Goal: Find specific page/section: Find specific page/section

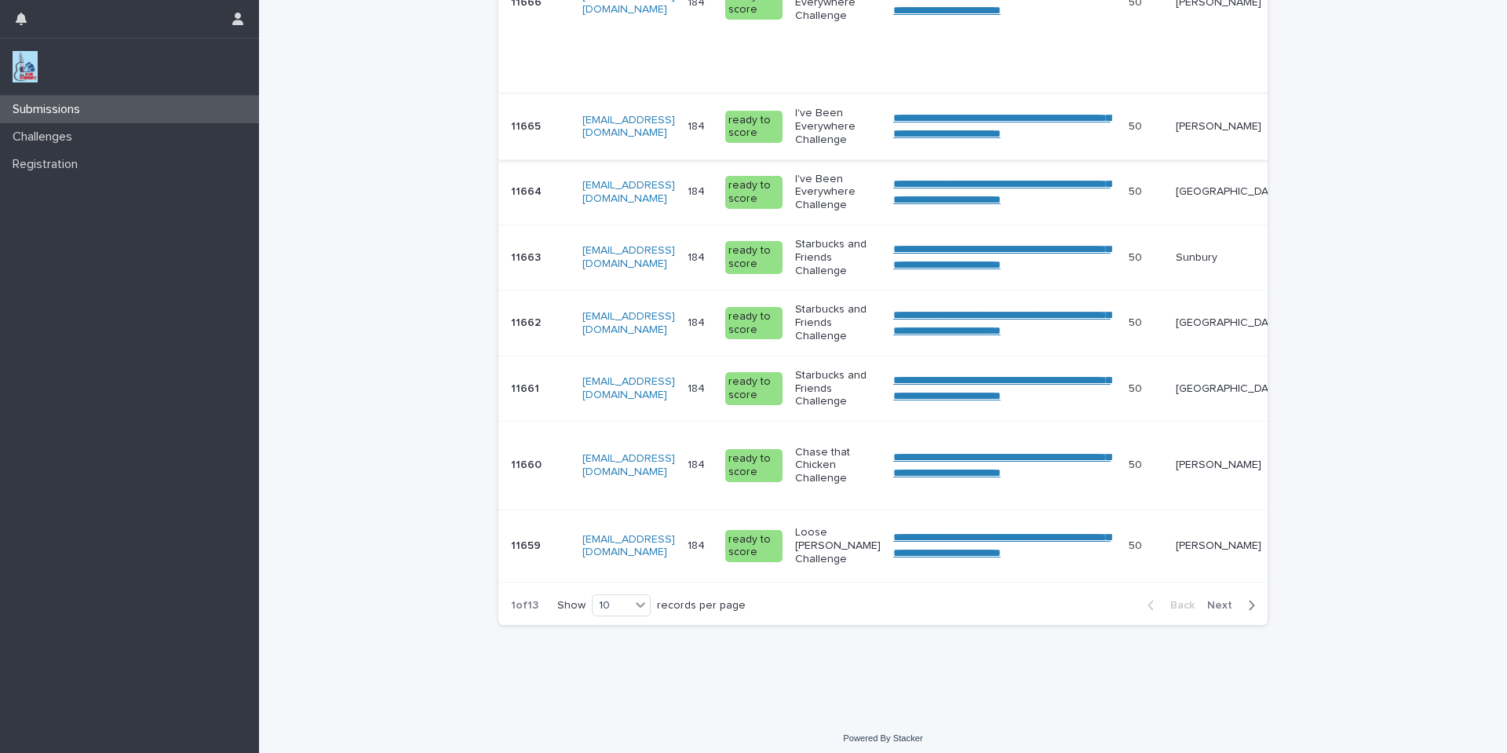
scroll to position [643, 0]
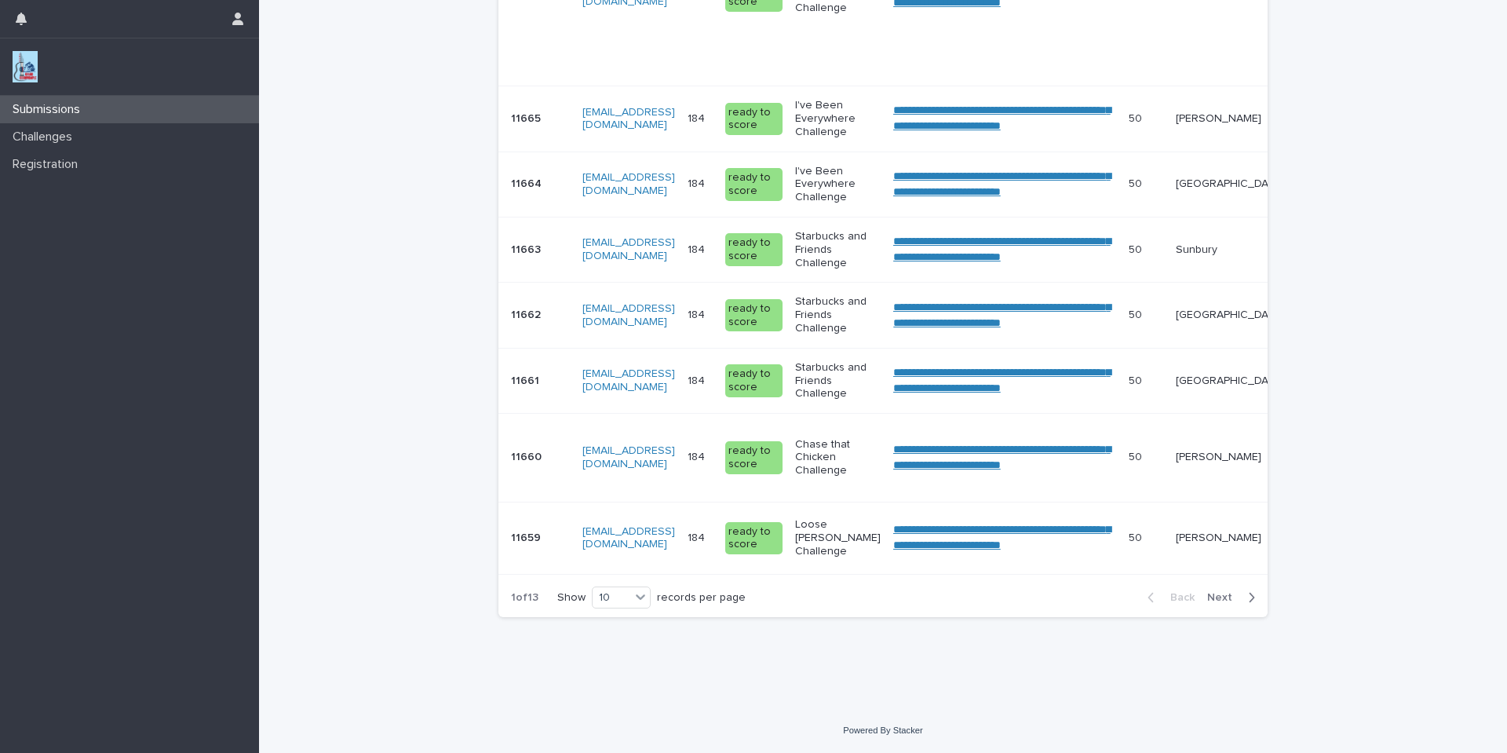
click at [1214, 593] on button "Next" at bounding box center [1234, 597] width 67 height 14
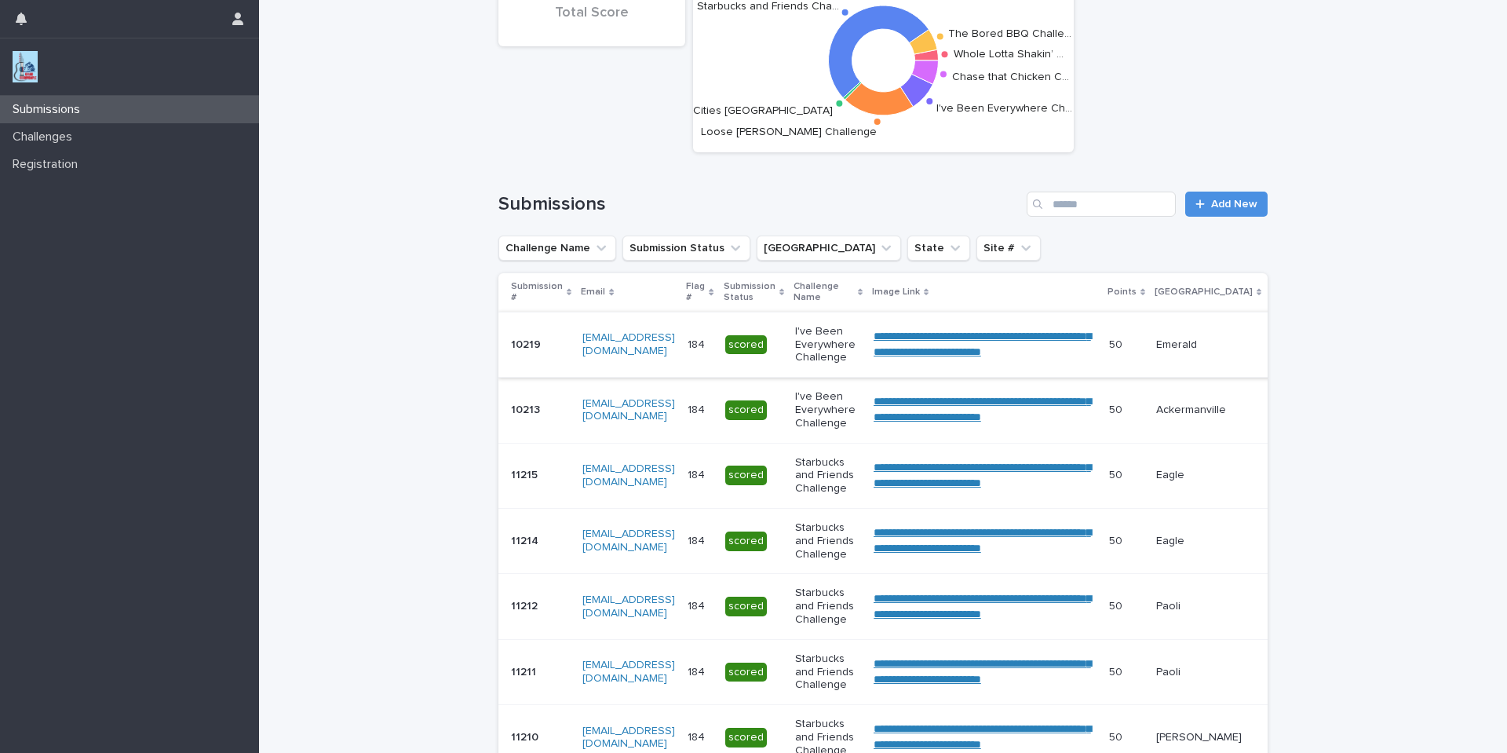
scroll to position [471, 0]
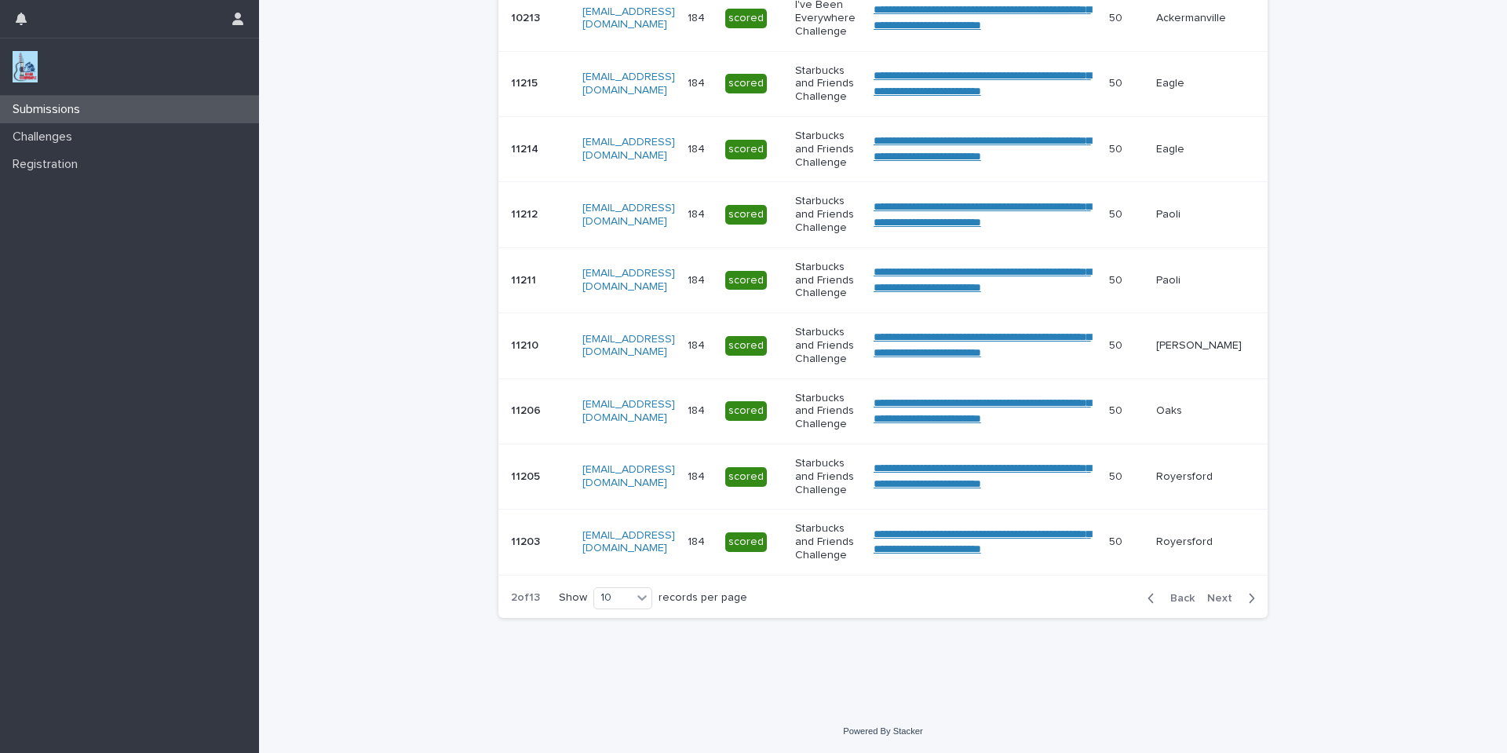
click at [1169, 604] on span "Back" at bounding box center [1178, 598] width 34 height 11
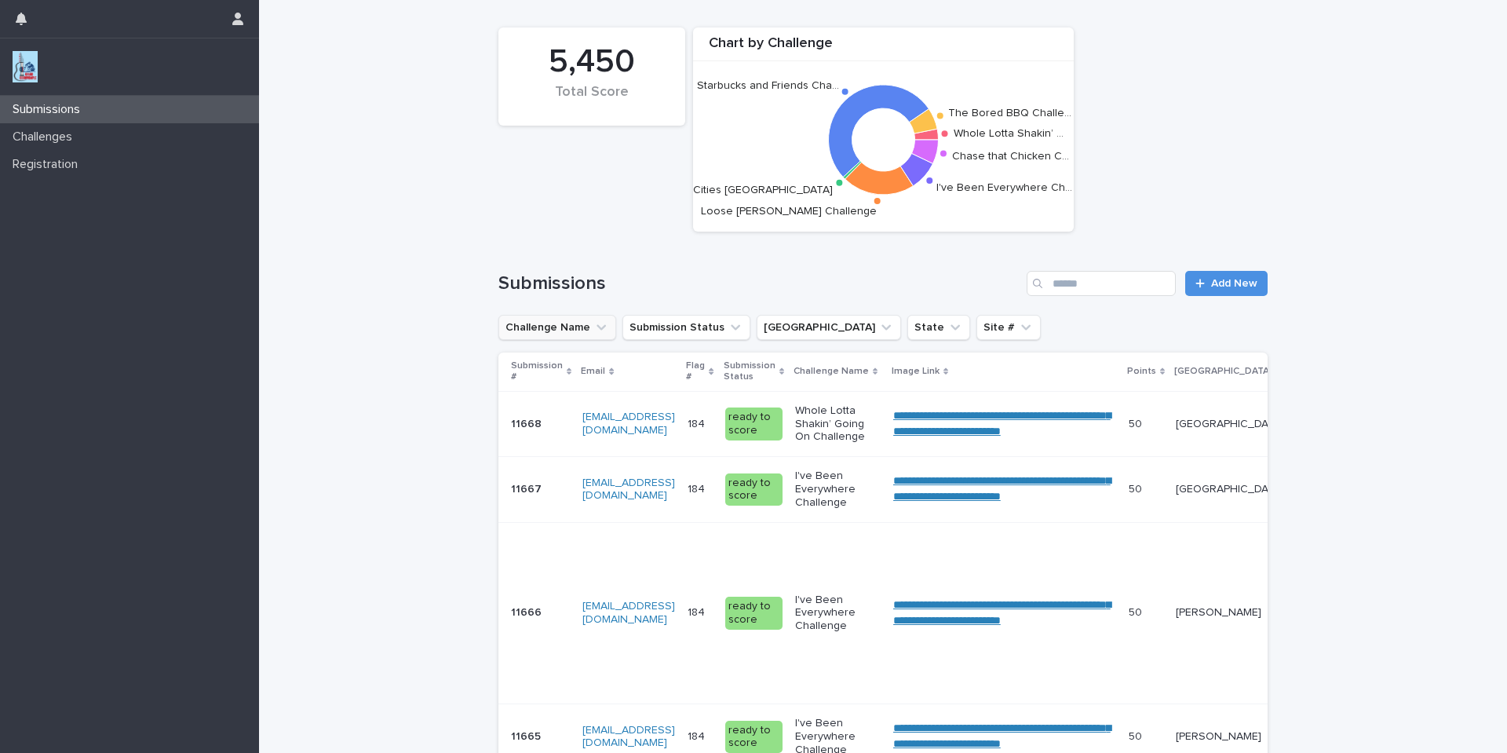
click at [596, 326] on icon "Challenge Name" at bounding box center [600, 327] width 9 height 5
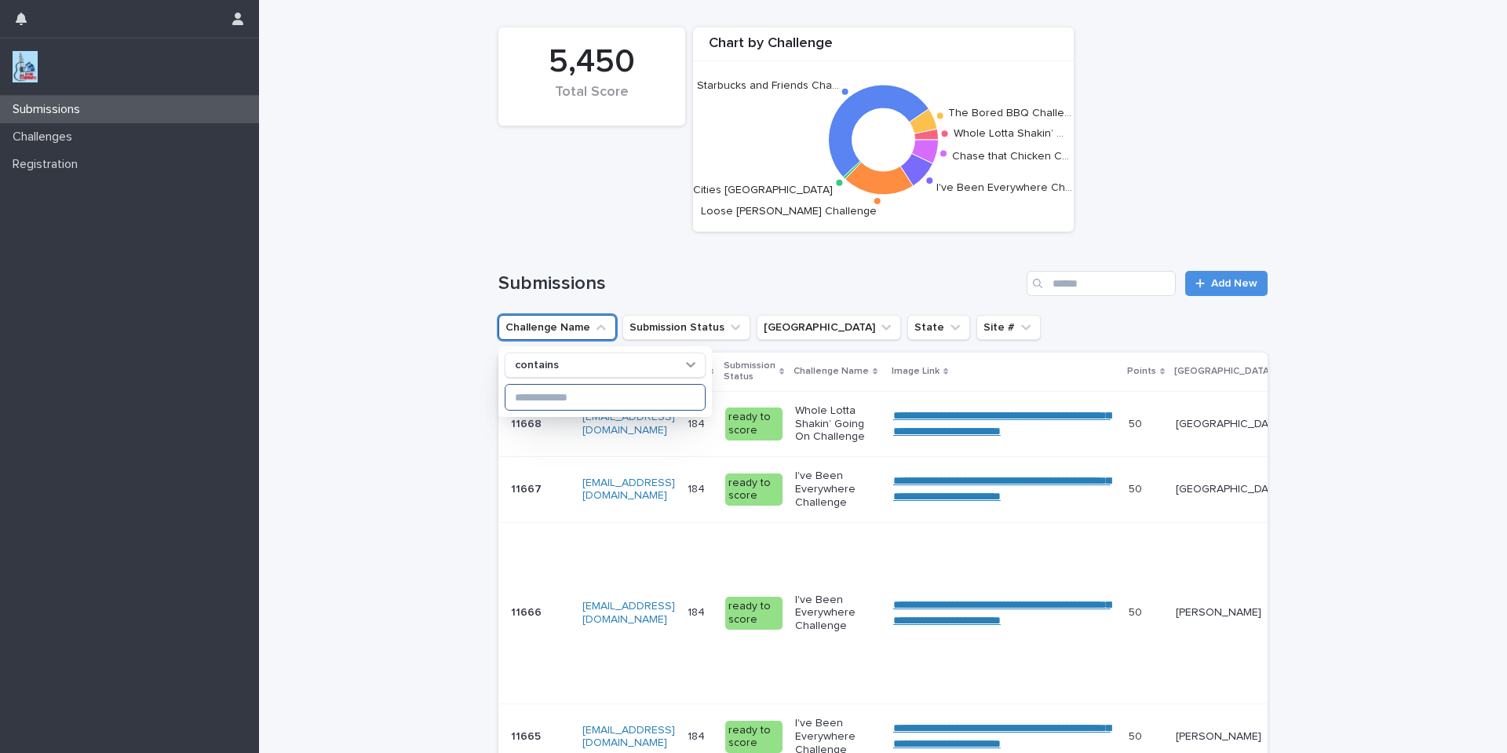
click at [574, 392] on input at bounding box center [604, 397] width 199 height 25
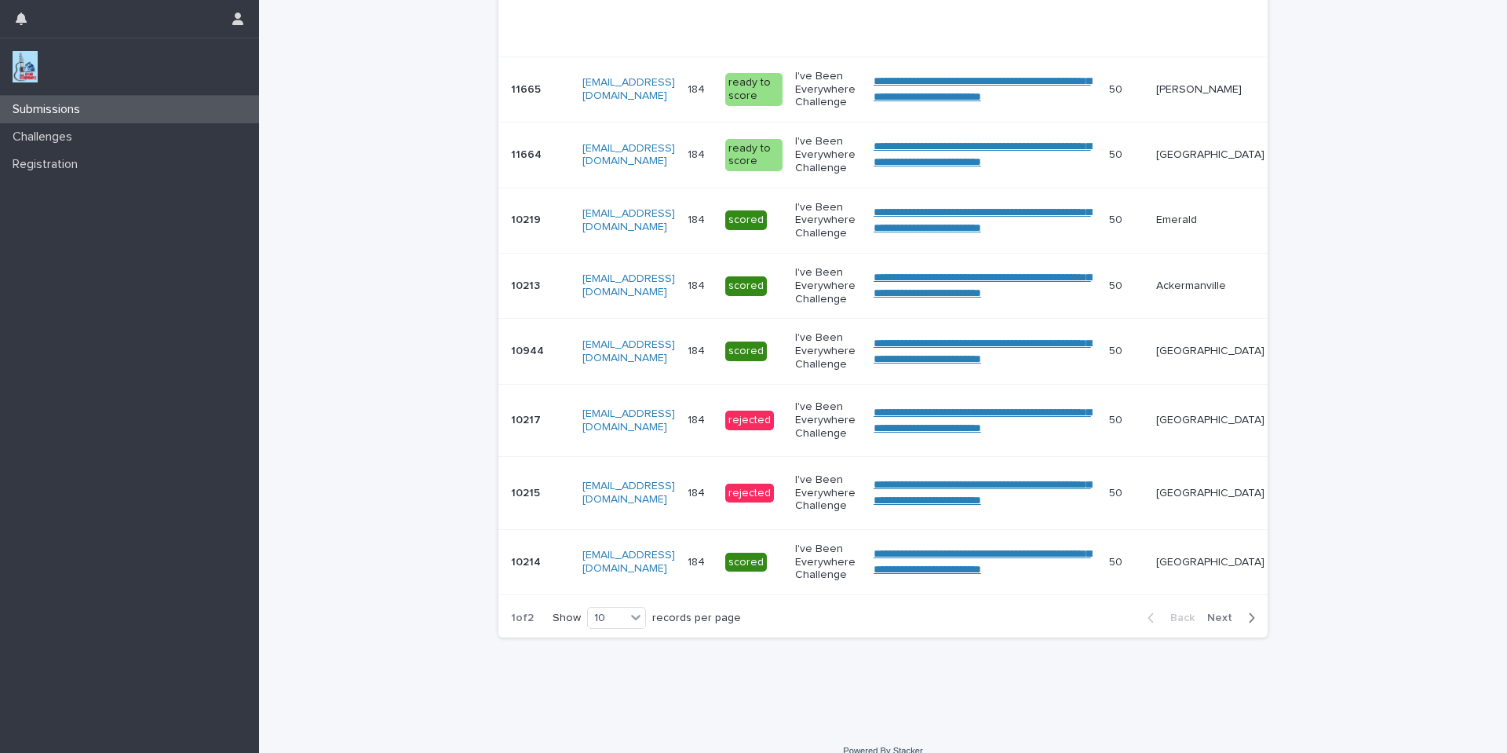
scroll to position [614, 0]
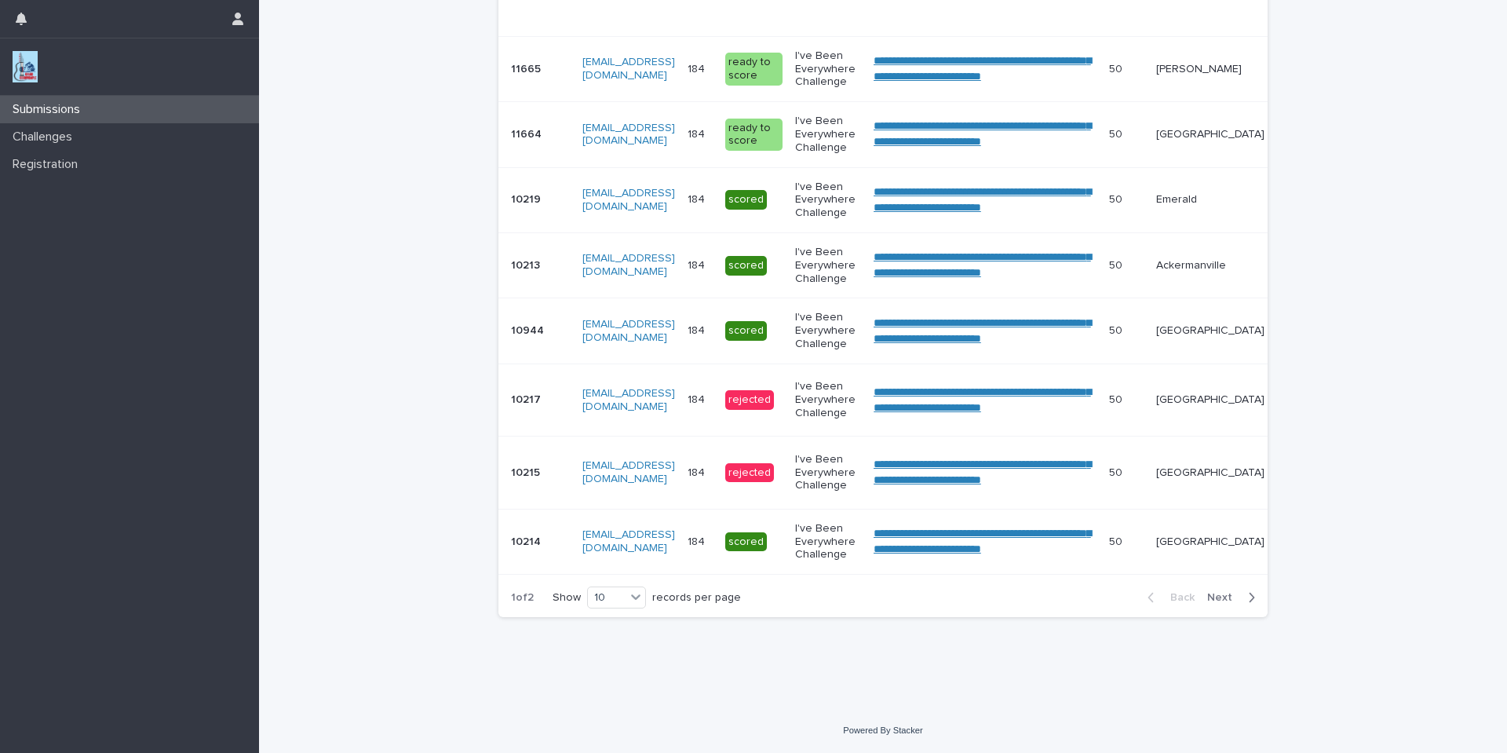
type input "****"
click at [1220, 599] on span "Next" at bounding box center [1224, 597] width 35 height 11
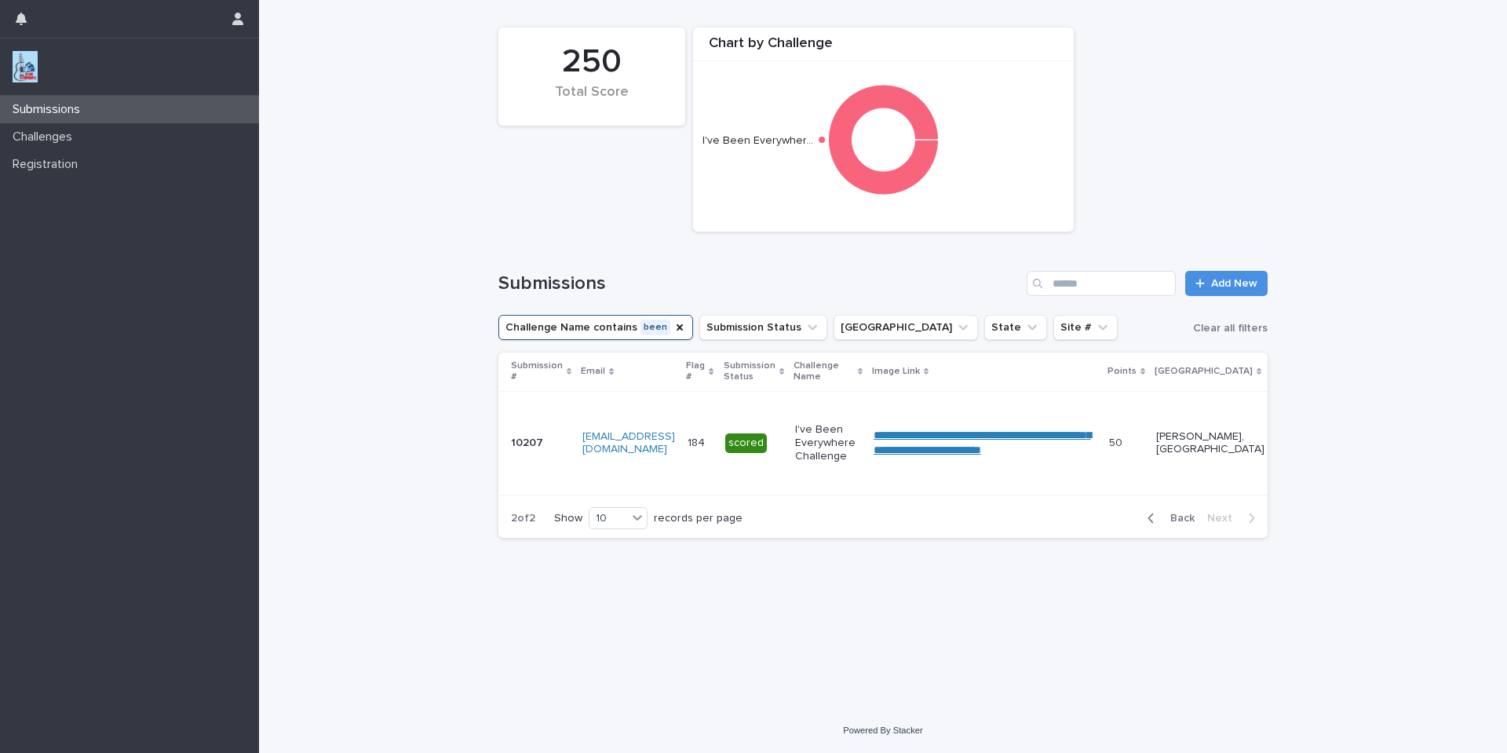
click at [1180, 523] on span "Back" at bounding box center [1178, 517] width 34 height 11
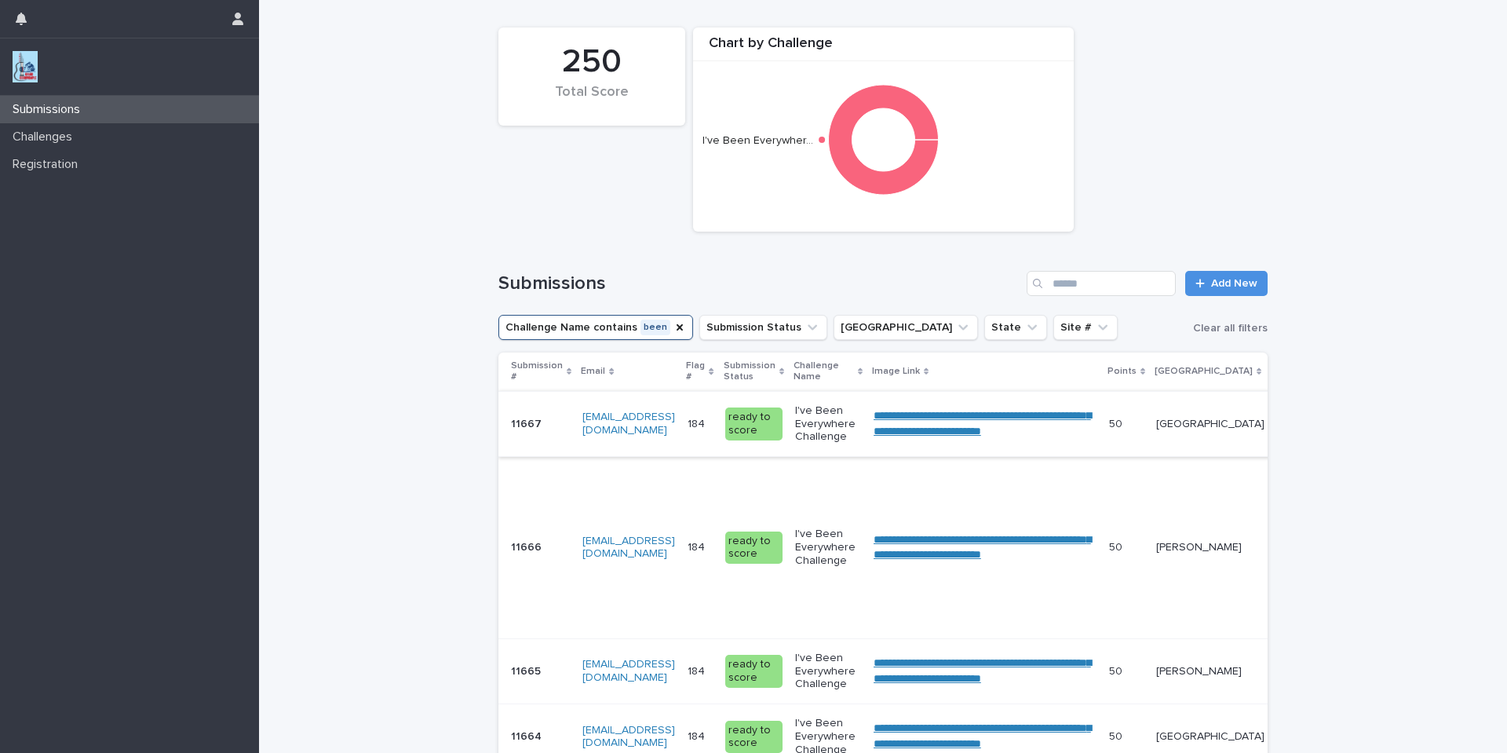
click at [964, 429] on link "**********" at bounding box center [982, 423] width 217 height 27
